Goal: Transaction & Acquisition: Purchase product/service

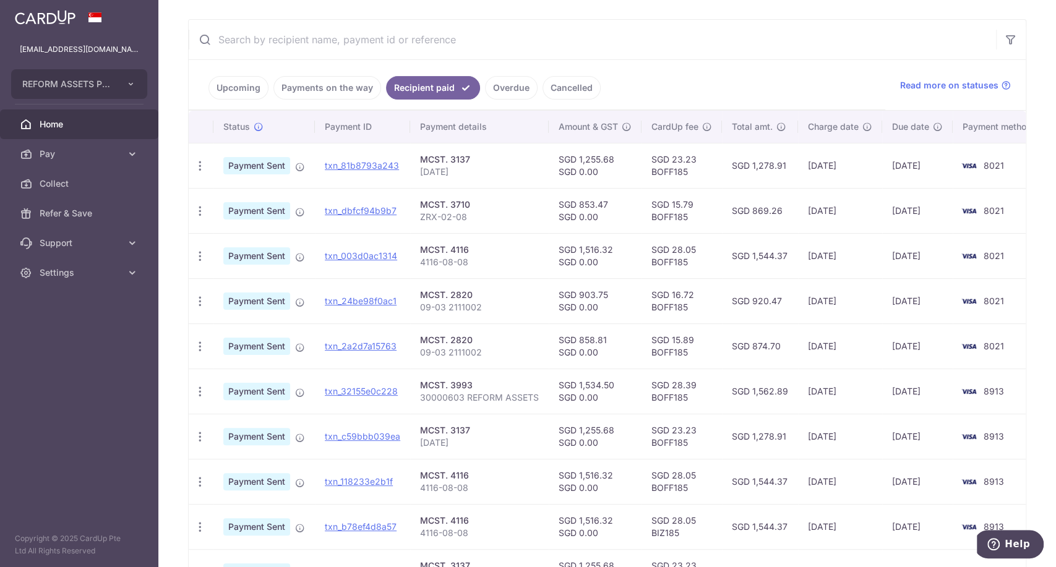
scroll to position [220, 0]
click at [472, 395] on p "30000603 REFORM ASSETS" at bounding box center [479, 397] width 119 height 12
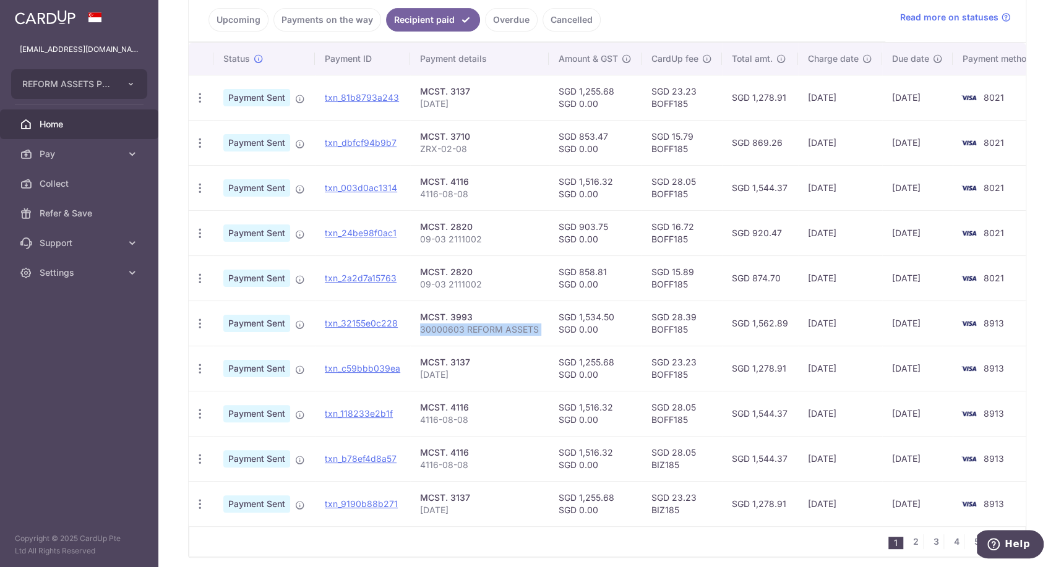
scroll to position [287, 0]
copy tr "30000603 REFORM ASSETS"
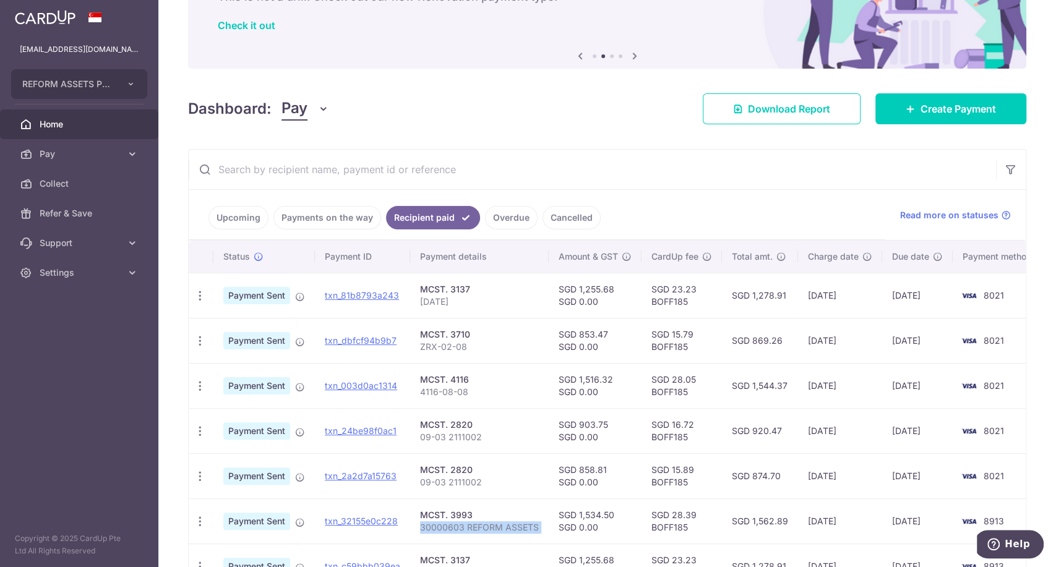
scroll to position [89, 0]
click at [945, 105] on span "Create Payment" at bounding box center [958, 109] width 75 height 15
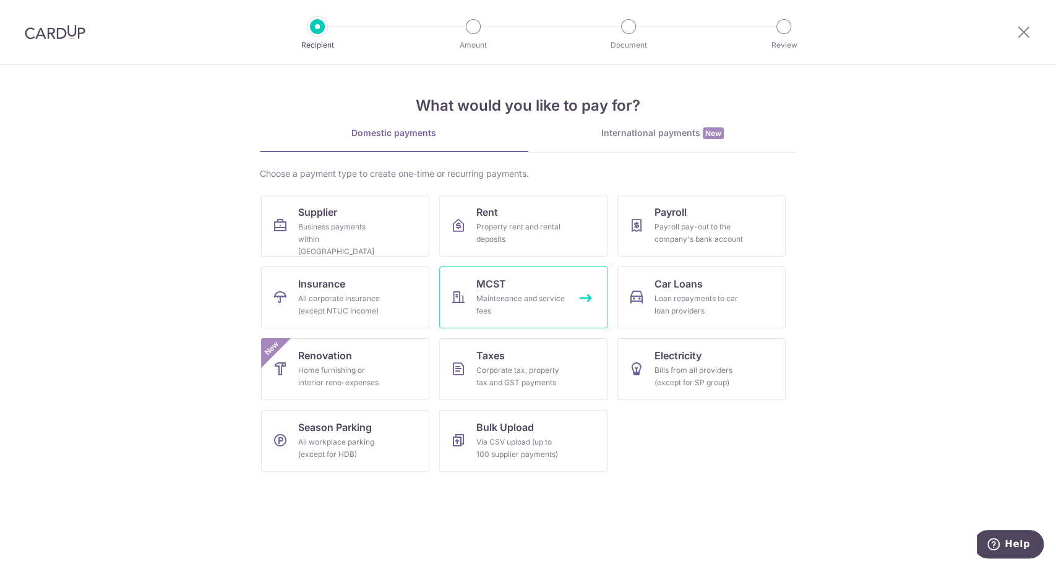
click at [527, 313] on div "Maintenance and service fees" at bounding box center [520, 305] width 89 height 25
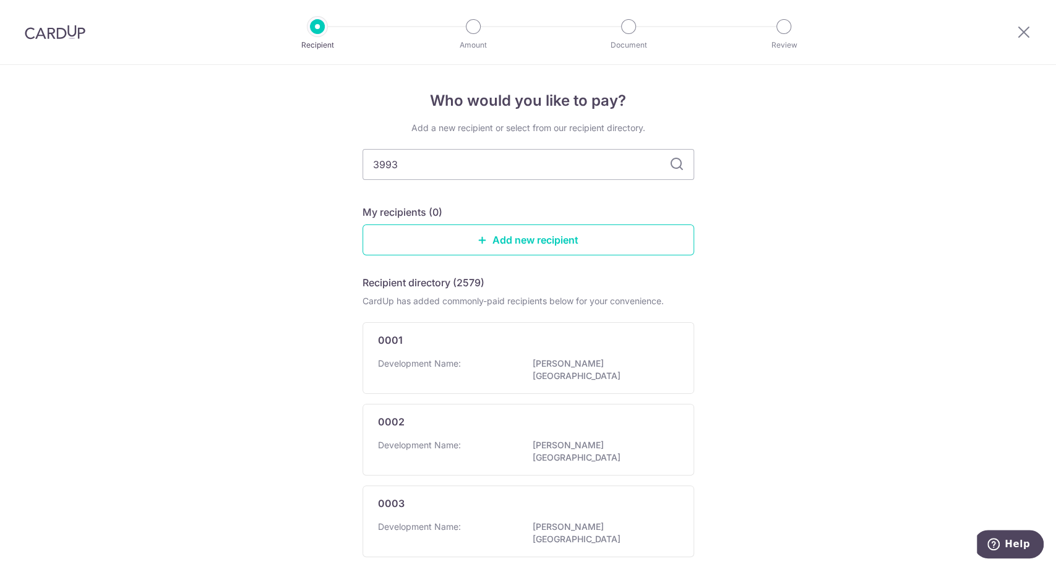
type input "3993"
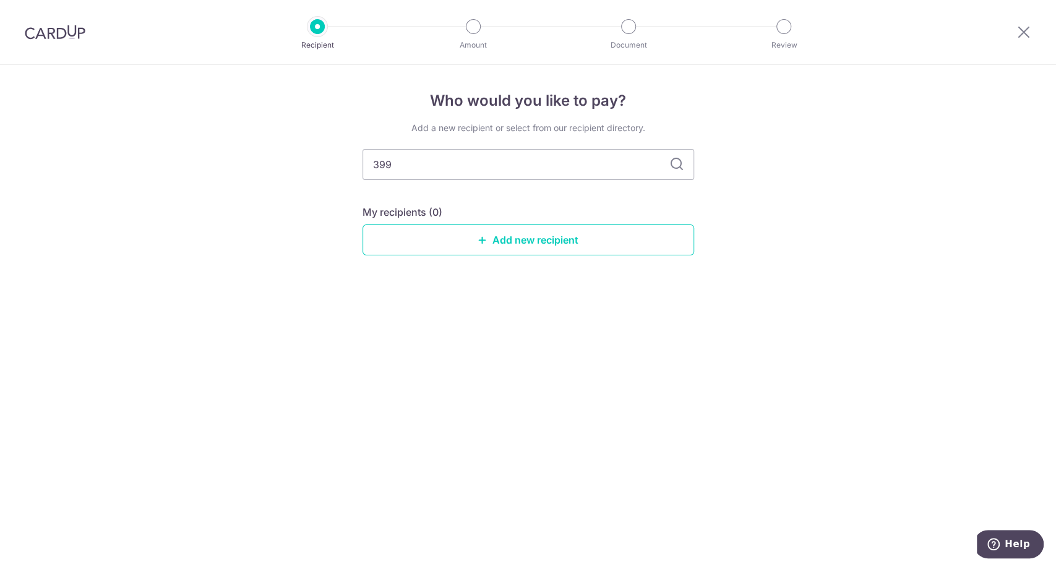
type input "3993"
click at [578, 239] on link "Add new recipient" at bounding box center [529, 240] width 332 height 31
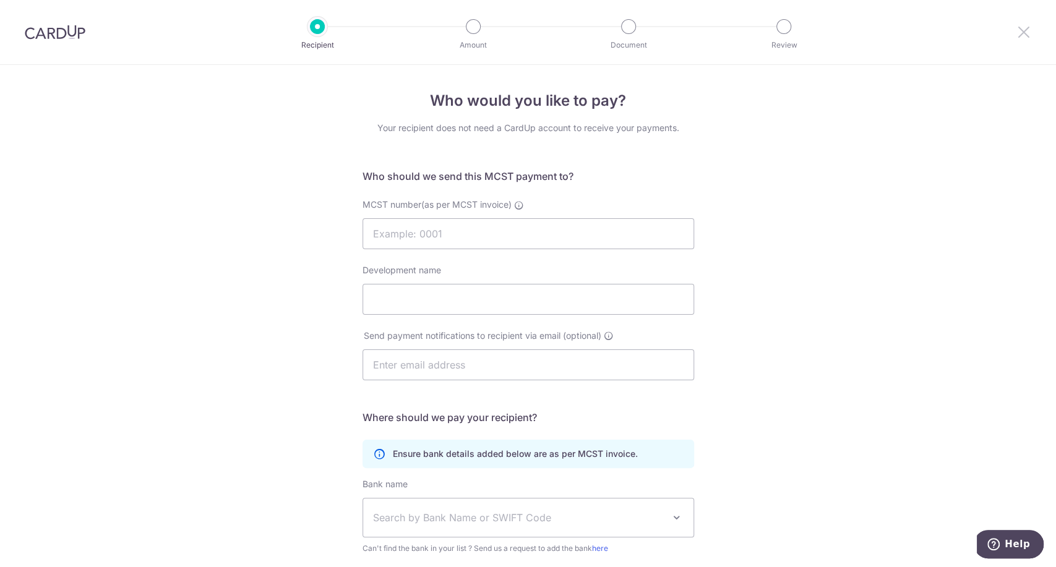
click at [1027, 36] on icon at bounding box center [1024, 31] width 15 height 15
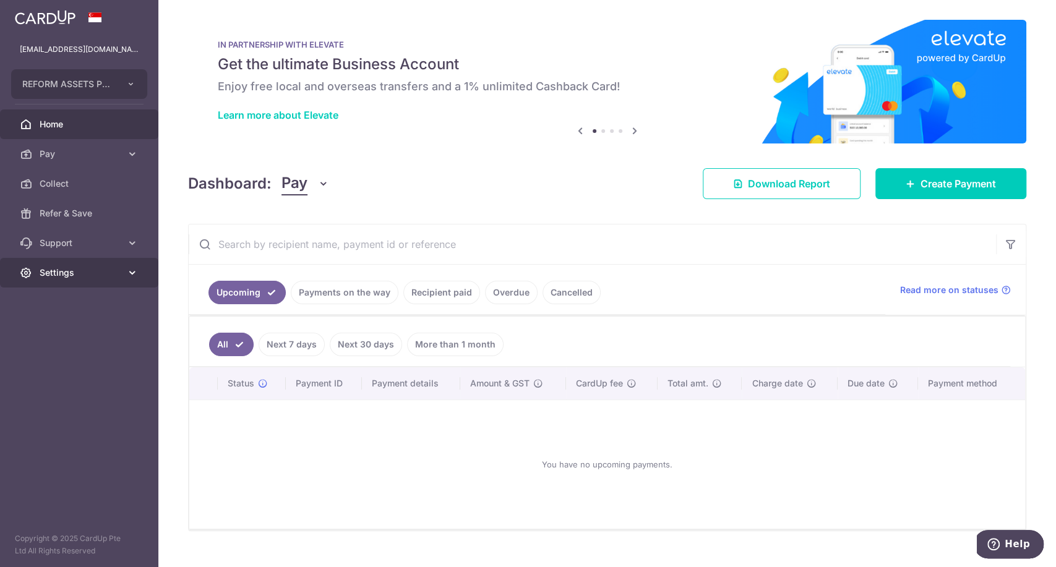
click at [84, 277] on span "Settings" at bounding box center [81, 273] width 82 height 12
click at [82, 318] on link "Logout" at bounding box center [79, 332] width 158 height 30
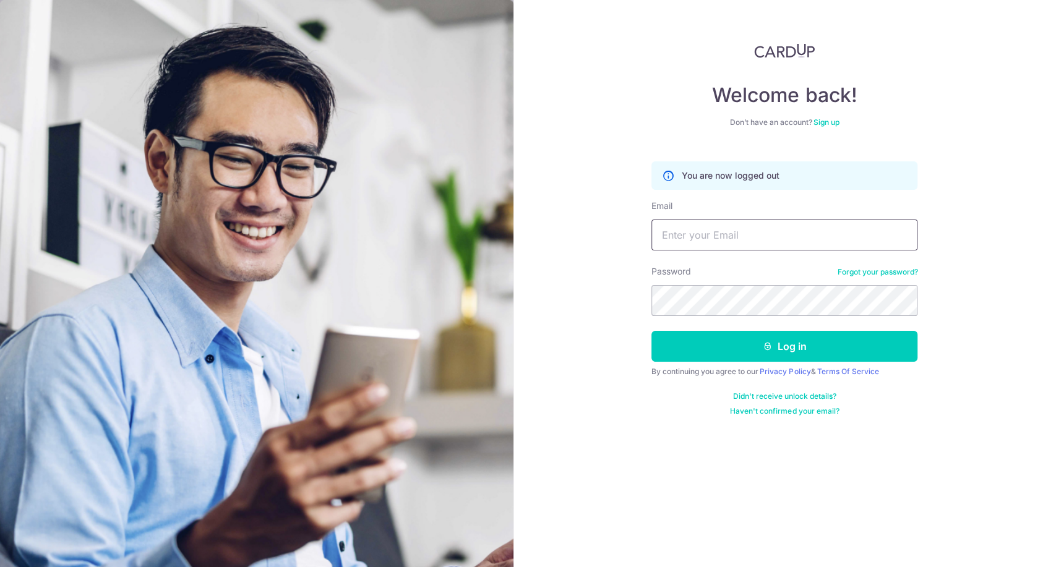
click at [721, 242] on input "Email" at bounding box center [785, 235] width 266 height 31
type input "[EMAIL_ADDRESS][DOMAIN_NAME]"
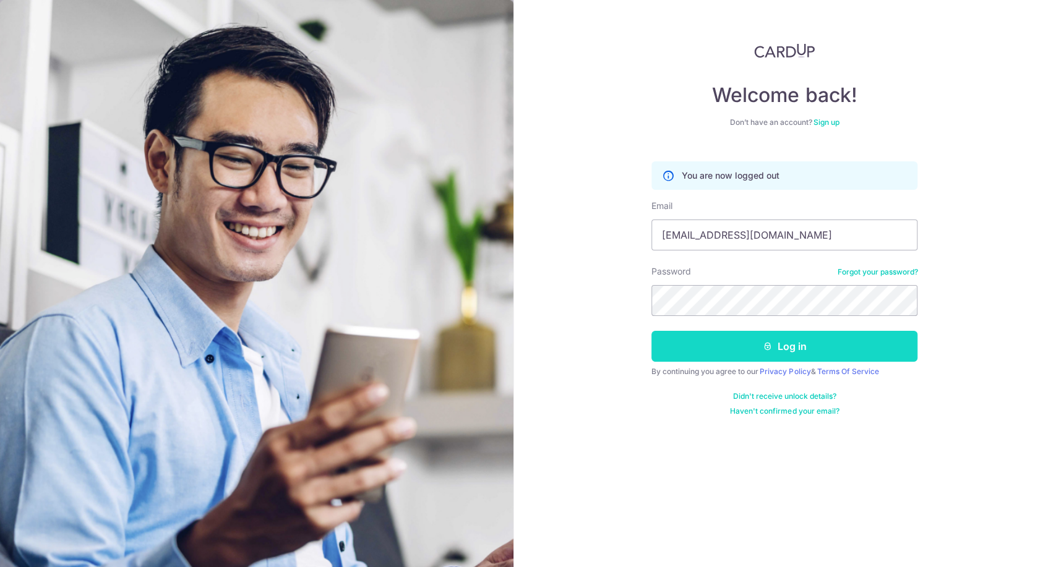
click at [785, 340] on button "Log in" at bounding box center [785, 346] width 266 height 31
